Goal: Navigation & Orientation: Find specific page/section

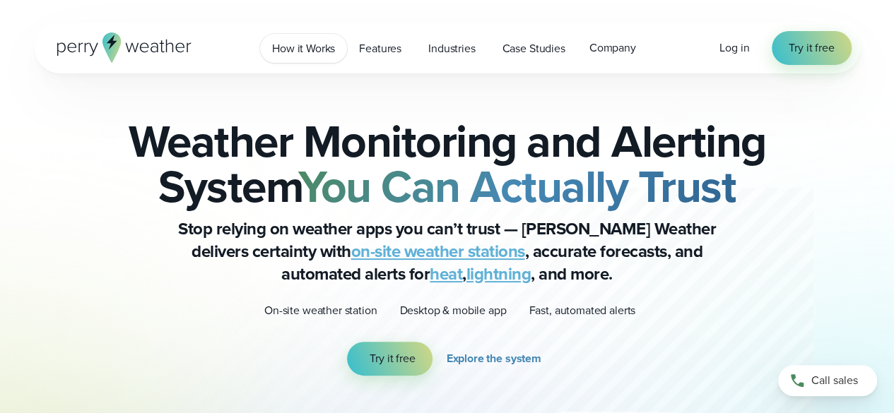
click at [326, 50] on span "How it Works" at bounding box center [303, 48] width 63 height 17
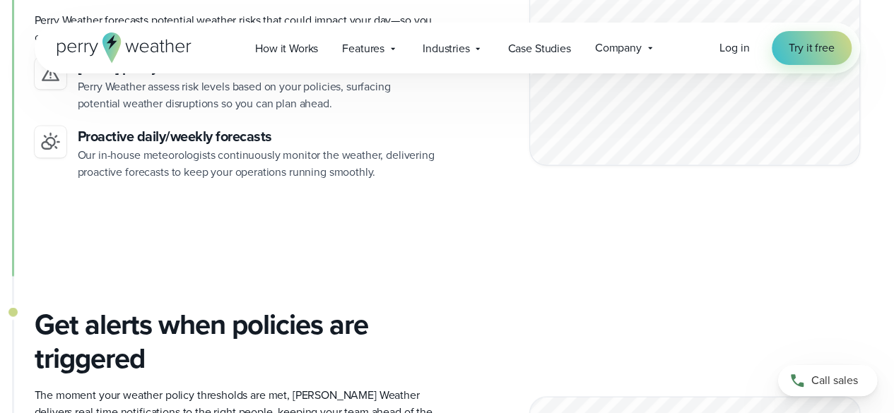
scroll to position [1258, 0]
click at [732, 53] on span "Log in" at bounding box center [735, 48] width 30 height 16
